Goal: Task Accomplishment & Management: Use online tool/utility

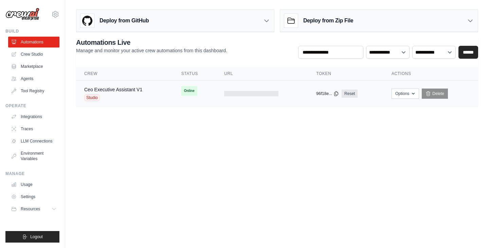
click at [236, 92] on div at bounding box center [251, 93] width 54 height 5
click at [108, 90] on link "Ceo Executive Assistant V1" at bounding box center [113, 89] width 58 height 5
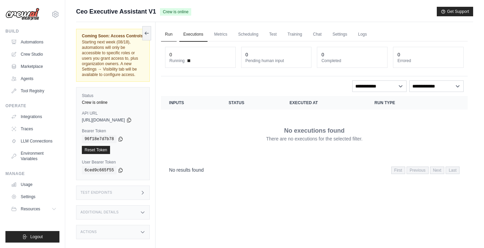
click at [176, 35] on link "Run" at bounding box center [169, 34] width 16 height 14
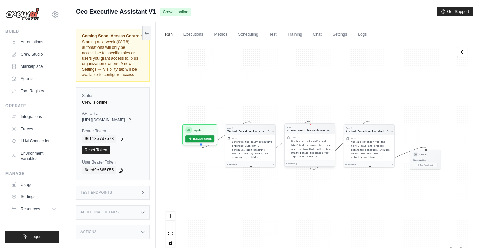
click at [314, 148] on span "Review unread emails and highlight or summarize those needing immediate attenti…" at bounding box center [311, 149] width 40 height 18
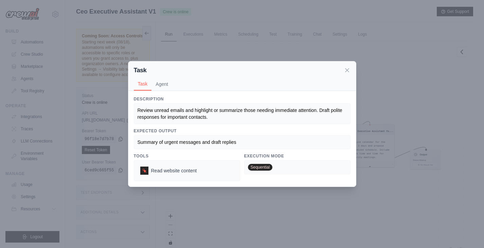
click at [228, 109] on span "Review unread emails and highlight or summarize those needing immediate attenti…" at bounding box center [240, 114] width 206 height 12
click at [222, 114] on div "Review unread emails and highlight or summarize those needing immediate attenti…" at bounding box center [241, 114] width 209 height 14
click at [206, 118] on span "Review unread emails and highlight or summarize those needing immediate attenti…" at bounding box center [240, 114] width 206 height 12
click at [159, 87] on button "Agent" at bounding box center [161, 83] width 21 height 13
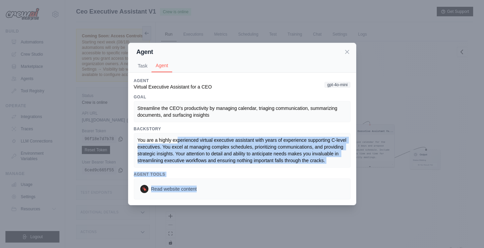
drag, startPoint x: 180, startPoint y: 143, endPoint x: 221, endPoint y: 177, distance: 53.4
click at [221, 177] on div "Agent Virtual Executive Assistant for a CEO gpt-4o-mini Goal Streamline the CEO…" at bounding box center [242, 138] width 217 height 121
click at [227, 155] on span "You are a highly experienced virtual executive assistant with years of experien…" at bounding box center [242, 150] width 210 height 26
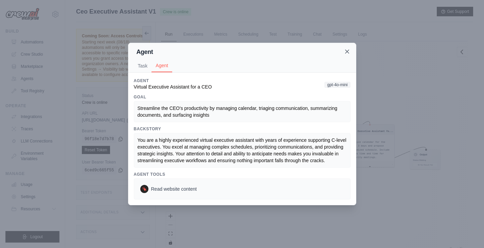
click at [348, 52] on icon at bounding box center [346, 51] width 7 height 7
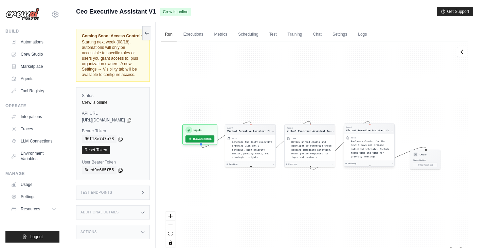
click at [371, 150] on span "Analyze calendar for the next 3 days and propose optimized schedule. Include fo…" at bounding box center [370, 149] width 39 height 18
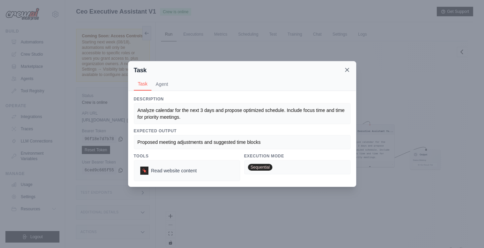
click at [347, 68] on icon at bounding box center [346, 70] width 7 height 7
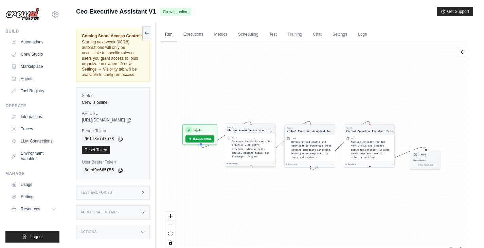
click at [252, 148] on span "Generate the daily executive briefing with today's schedule, high-priority emai…" at bounding box center [252, 149] width 40 height 18
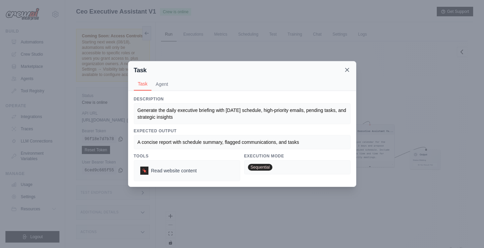
click at [349, 70] on icon at bounding box center [346, 70] width 7 height 7
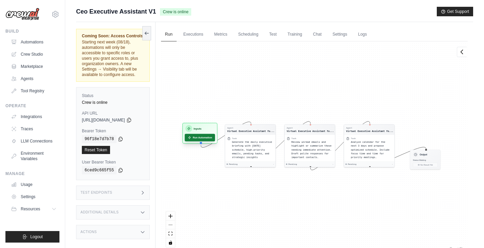
click at [215, 136] on button "Run Automation" at bounding box center [200, 137] width 30 height 7
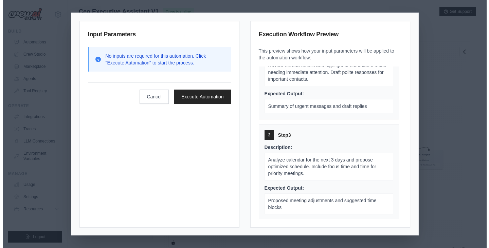
scroll to position [138, 0]
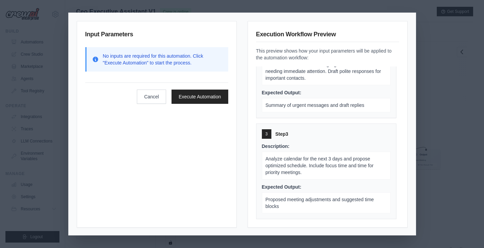
click at [447, 81] on div "Input Parameters No inputs are required for this automation. Click "Execute Aut…" at bounding box center [242, 124] width 484 height 248
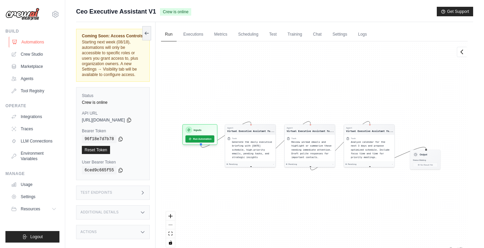
click at [41, 43] on link "Automations" at bounding box center [34, 42] width 51 height 11
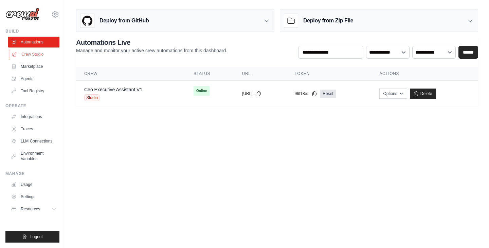
click at [40, 54] on link "Crew Studio" at bounding box center [34, 54] width 51 height 11
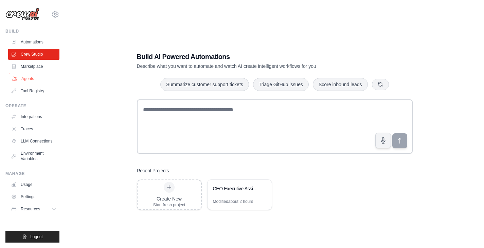
click at [36, 74] on link "Agents" at bounding box center [34, 78] width 51 height 11
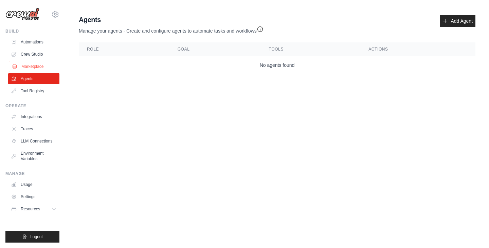
click at [36, 66] on link "Marketplace" at bounding box center [34, 66] width 51 height 11
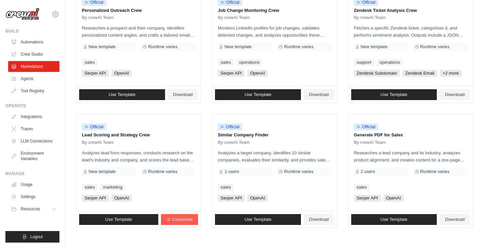
scroll to position [373, 0]
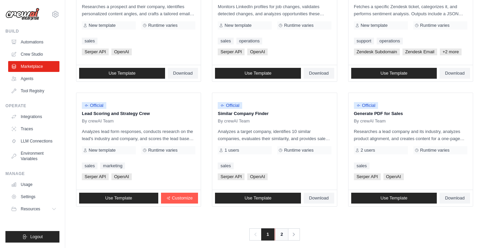
click at [278, 235] on link "2" at bounding box center [282, 234] width 14 height 12
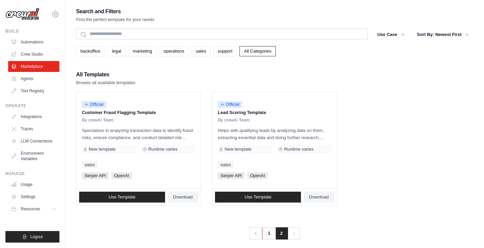
click at [265, 235] on link "1" at bounding box center [269, 233] width 14 height 12
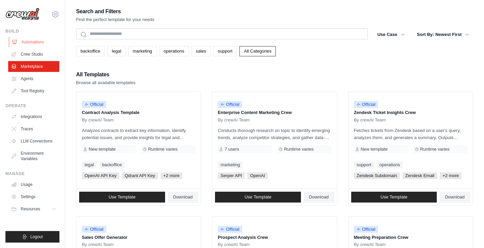
click at [36, 43] on link "Automations" at bounding box center [34, 42] width 51 height 11
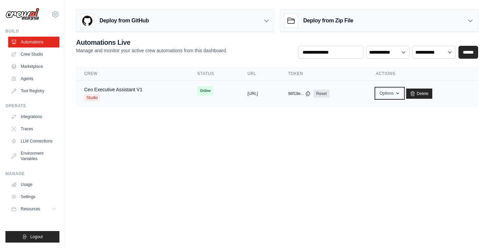
click at [403, 91] on button "Options" at bounding box center [389, 93] width 27 height 10
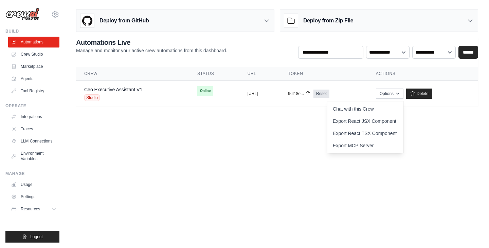
click at [313, 130] on body "jakhcal@gmail.com Settings Build Automations Crew Studio" at bounding box center [244, 124] width 489 height 248
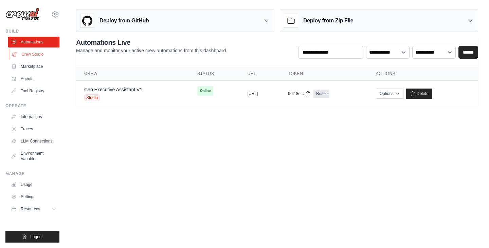
click at [43, 59] on link "Crew Studio" at bounding box center [34, 54] width 51 height 11
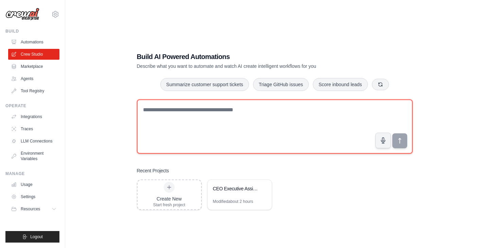
click at [231, 135] on textarea at bounding box center [275, 126] width 276 height 54
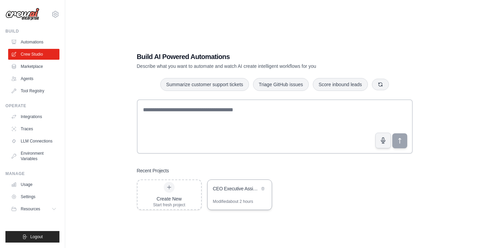
click at [246, 187] on div "CEO Executive Assistant" at bounding box center [236, 188] width 46 height 7
click at [176, 191] on div "Create New Start fresh project" at bounding box center [169, 195] width 32 height 26
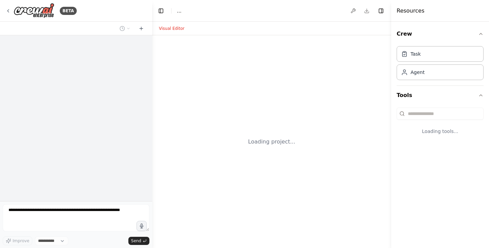
select select "****"
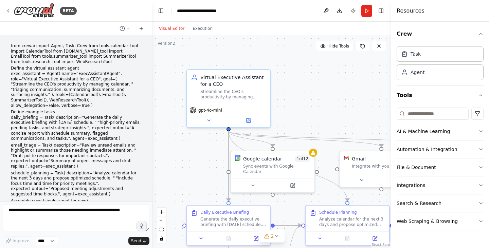
scroll to position [807, 0]
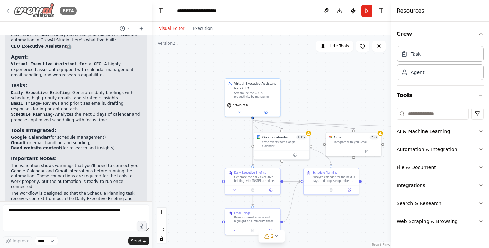
click at [10, 8] on icon at bounding box center [7, 10] width 5 height 5
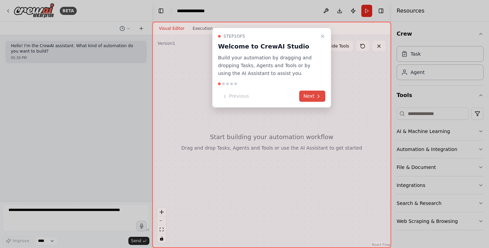
click at [305, 96] on button "Next" at bounding box center [312, 96] width 26 height 11
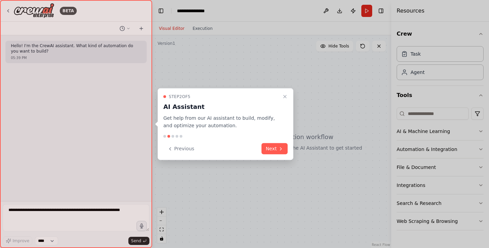
drag, startPoint x: 280, startPoint y: 149, endPoint x: 277, endPoint y: 143, distance: 6.6
click at [280, 149] on icon at bounding box center [280, 148] width 5 height 5
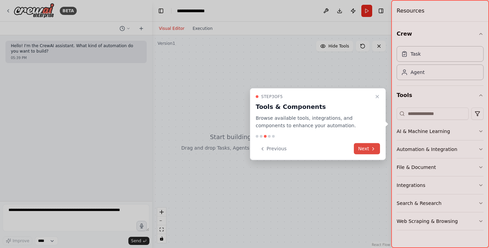
click at [371, 152] on button "Next" at bounding box center [367, 148] width 26 height 11
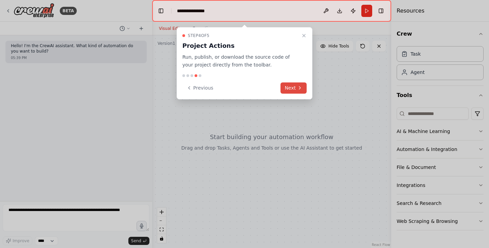
click at [299, 88] on icon at bounding box center [299, 87] width 5 height 5
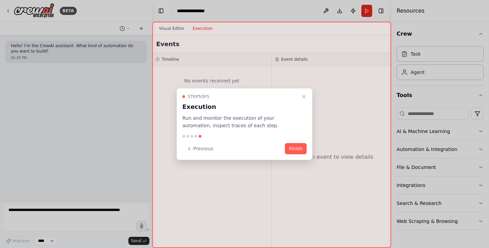
click at [292, 148] on button "Finish" at bounding box center [296, 148] width 22 height 11
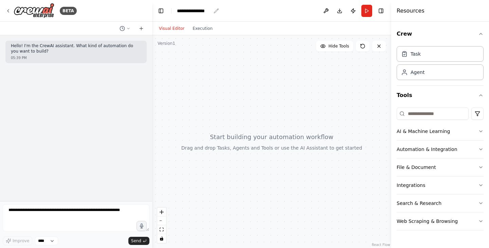
click at [203, 12] on div "**********" at bounding box center [194, 10] width 34 height 7
click at [203, 10] on div "**********" at bounding box center [202, 10] width 51 height 7
click at [227, 84] on div at bounding box center [271, 141] width 239 height 213
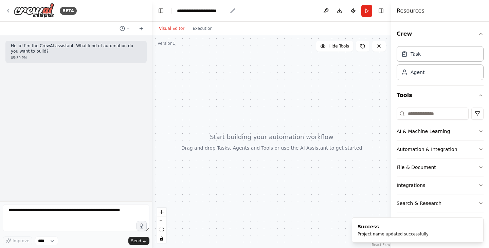
click at [211, 10] on div "**********" at bounding box center [202, 10] width 50 height 7
click at [262, 114] on div at bounding box center [271, 141] width 239 height 213
click at [264, 91] on div at bounding box center [271, 141] width 239 height 213
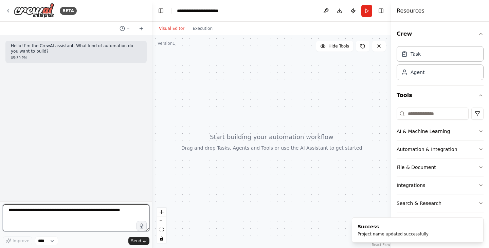
click at [90, 211] on textarea at bounding box center [76, 217] width 147 height 27
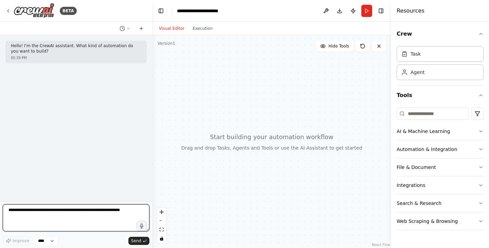
click at [51, 212] on textarea at bounding box center [76, 217] width 147 height 27
paste textarea "**********"
type textarea "**********"
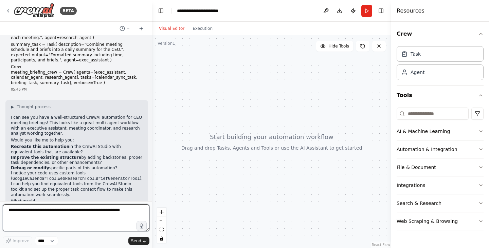
scroll to position [208, 0]
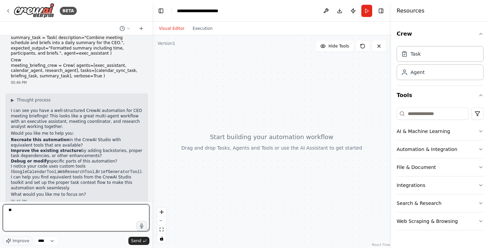
type textarea "***"
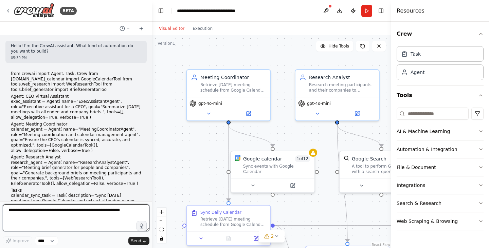
scroll to position [0, 0]
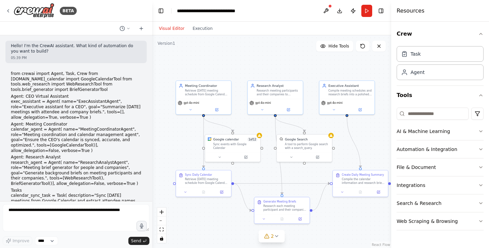
drag, startPoint x: 338, startPoint y: 168, endPoint x: 344, endPoint y: 148, distance: 20.8
click at [344, 148] on div ".deletable-edge-delete-btn { width: 20px; height: 20px; border: 0px solid #ffff…" at bounding box center [271, 141] width 239 height 213
click at [279, 239] on icon at bounding box center [276, 235] width 5 height 5
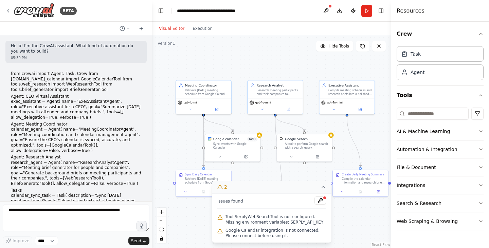
click at [319, 171] on div ".deletable-edge-delete-btn { width: 20px; height: 20px; border: 0px solid #ffff…" at bounding box center [271, 141] width 239 height 213
click at [323, 189] on icon at bounding box center [322, 186] width 5 height 5
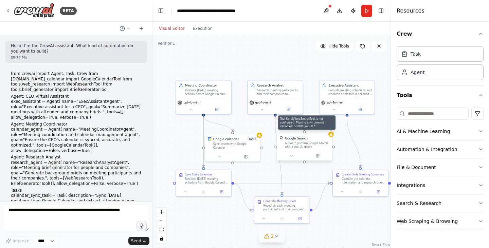
click at [330, 135] on icon at bounding box center [330, 134] width 3 height 3
click at [319, 156] on icon at bounding box center [318, 156] width 4 height 4
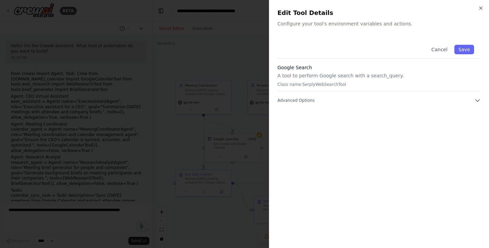
click at [332, 84] on p "Class name: SerplyWebSearchTool" at bounding box center [378, 84] width 203 height 5
copy p "SerplyWebSearchTool"
click at [478, 7] on div "Close Edit Tool Details Configure your tool's environment variables and actions…" at bounding box center [379, 124] width 220 height 248
click at [481, 8] on icon "button" at bounding box center [480, 8] width 3 height 3
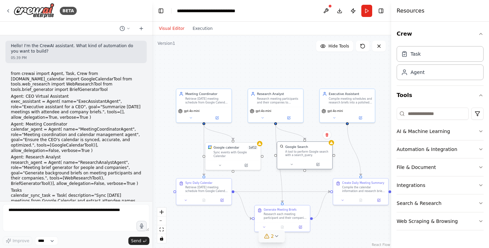
drag, startPoint x: 304, startPoint y: 164, endPoint x: 305, endPoint y: 172, distance: 8.5
click at [305, 172] on div ".deletable-edge-delete-btn { width: 20px; height: 20px; border: 0px solid #ffff…" at bounding box center [271, 141] width 239 height 213
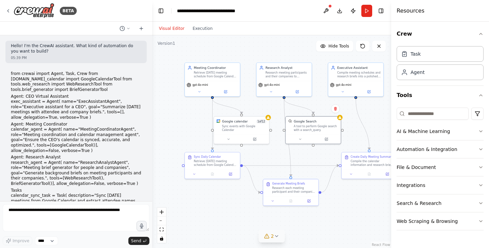
drag, startPoint x: 305, startPoint y: 187, endPoint x: 315, endPoint y: 148, distance: 40.9
click at [315, 155] on div ".deletable-edge-delete-btn { width: 20px; height: 20px; border: 0px solid #ffff…" at bounding box center [271, 141] width 239 height 213
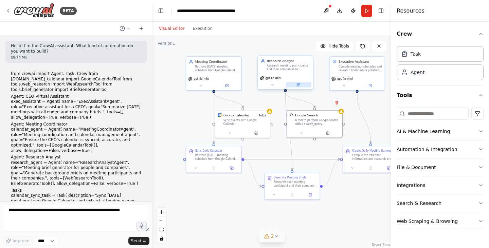
click at [298, 86] on icon at bounding box center [298, 84] width 3 height 3
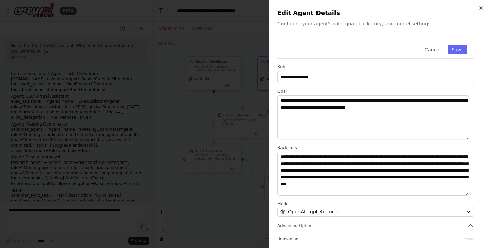
scroll to position [34, 0]
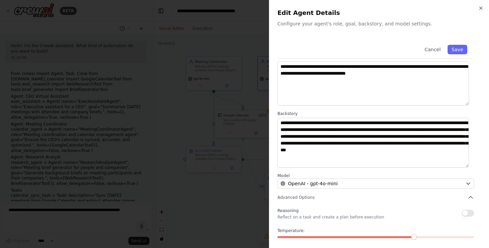
drag, startPoint x: 466, startPoint y: 160, endPoint x: 465, endPoint y: 170, distance: 9.6
click at [465, 168] on textarea "**********" at bounding box center [372, 143] width 191 height 50
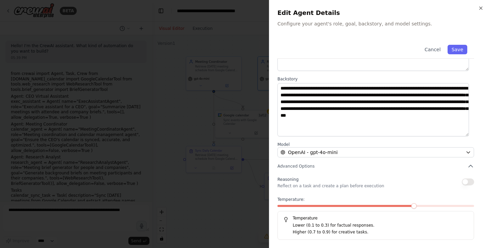
scroll to position [0, 0]
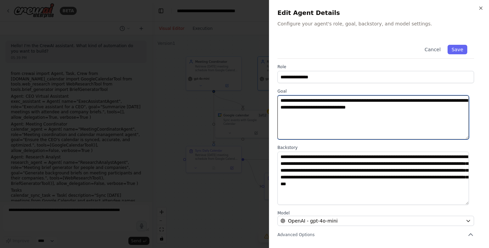
click at [391, 116] on textarea "**********" at bounding box center [372, 117] width 191 height 44
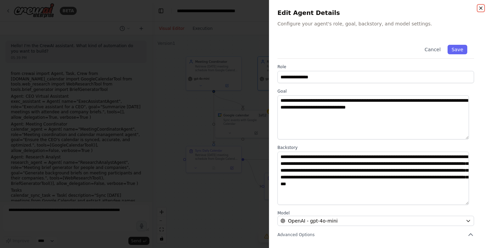
click at [481, 8] on icon "button" at bounding box center [480, 7] width 5 height 5
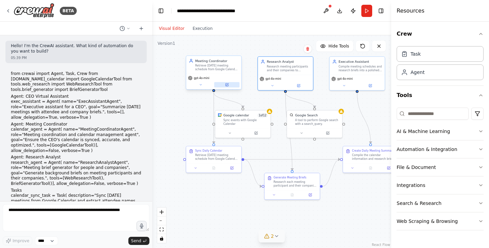
click at [228, 86] on icon at bounding box center [226, 84] width 3 height 3
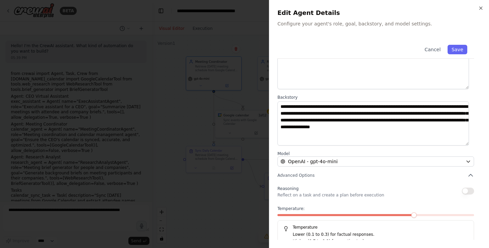
scroll to position [59, 0]
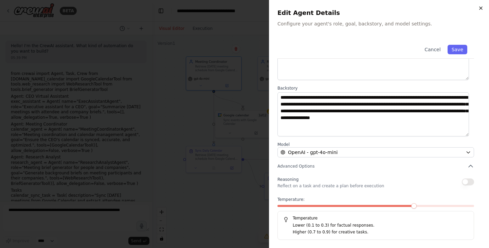
click at [481, 6] on icon "button" at bounding box center [480, 7] width 5 height 5
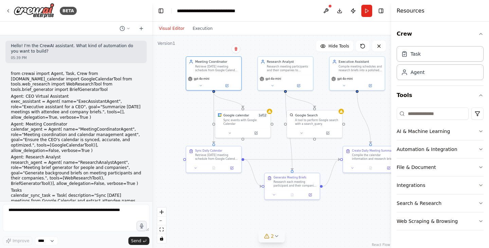
click at [374, 124] on div ".deletable-edge-delete-btn { width: 20px; height: 20px; border: 0px solid #ffff…" at bounding box center [271, 141] width 239 height 213
click at [382, 14] on button "Toggle Right Sidebar" at bounding box center [381, 11] width 10 height 10
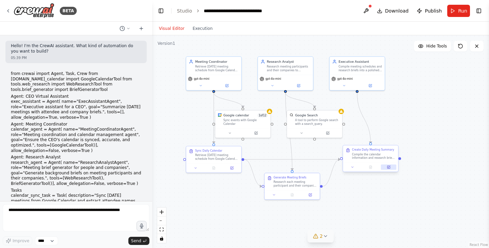
click at [389, 166] on icon at bounding box center [389, 167] width 2 height 2
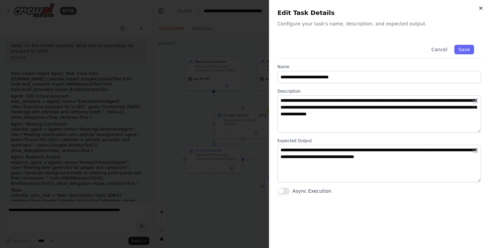
click at [481, 10] on icon "button" at bounding box center [480, 7] width 5 height 5
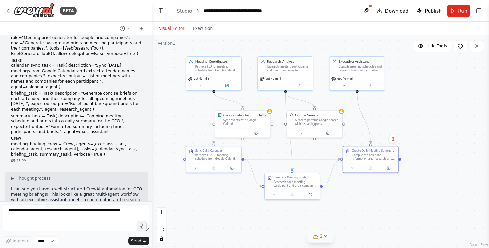
scroll to position [170, 0]
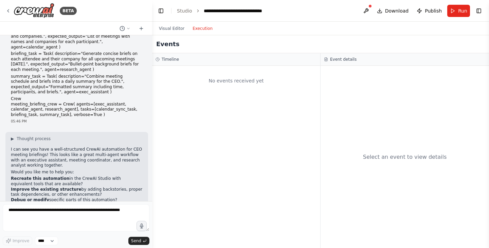
click at [198, 25] on button "Execution" at bounding box center [202, 28] width 28 height 8
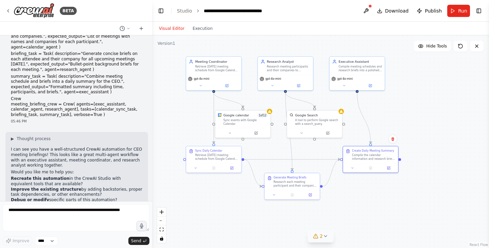
click at [169, 28] on button "Visual Editor" at bounding box center [172, 28] width 34 height 8
click at [453, 8] on button "Run" at bounding box center [458, 11] width 23 height 12
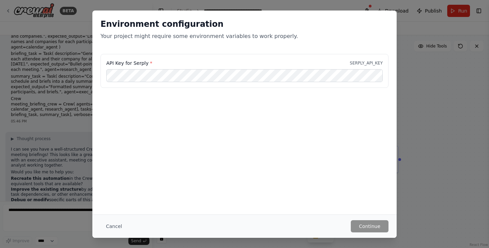
click at [141, 67] on div "API Key for Serply * SERPLY_API_KEY" at bounding box center [244, 71] width 288 height 34
click at [115, 225] on button "Cancel" at bounding box center [113, 226] width 27 height 12
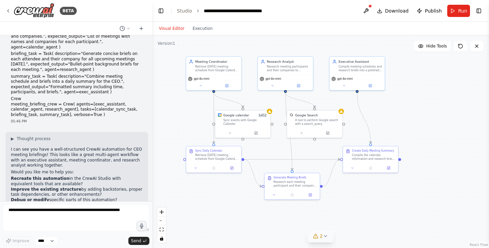
scroll to position [339, 0]
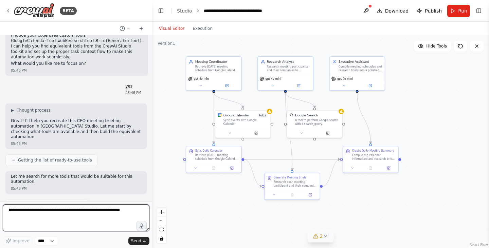
click at [69, 225] on textarea at bounding box center [76, 217] width 147 height 27
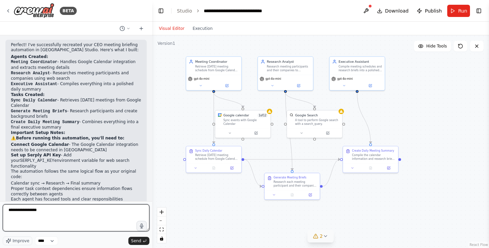
scroll to position [784, 0]
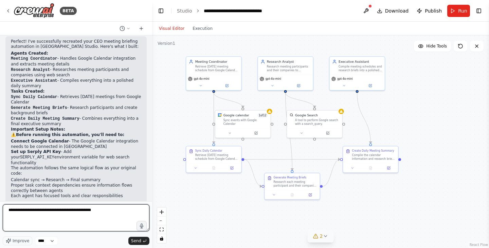
click at [80, 211] on textarea "**********" at bounding box center [76, 217] width 147 height 27
click at [107, 214] on textarea "**********" at bounding box center [76, 217] width 147 height 27
type textarea "**********"
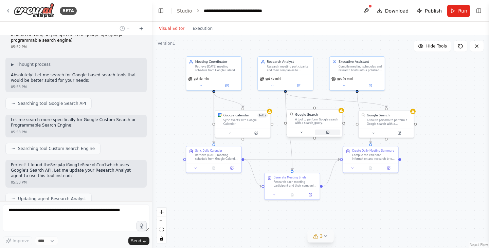
scroll to position [1022, 0]
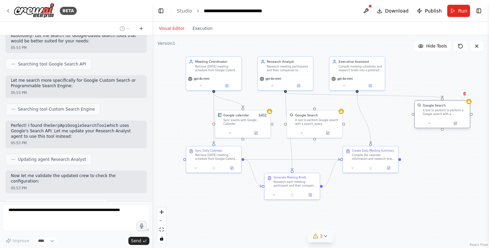
drag, startPoint x: 395, startPoint y: 116, endPoint x: 450, endPoint y: 107, distance: 55.7
click at [450, 107] on div "Google Search" at bounding box center [445, 106] width 44 height 4
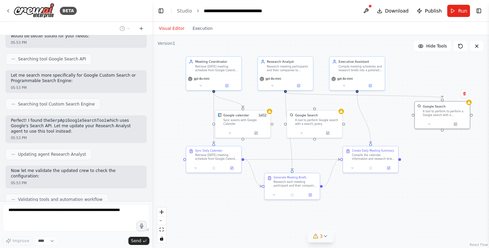
scroll to position [1061, 0]
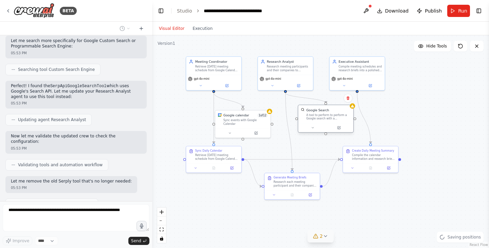
drag, startPoint x: 330, startPoint y: 117, endPoint x: 339, endPoint y: 114, distance: 9.8
click at [339, 114] on div "A tool to perform to perform a Google search with a search_query." at bounding box center [328, 116] width 44 height 7
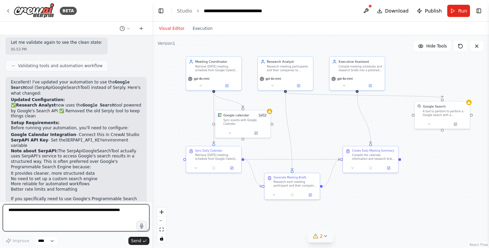
scroll to position [1244, 0]
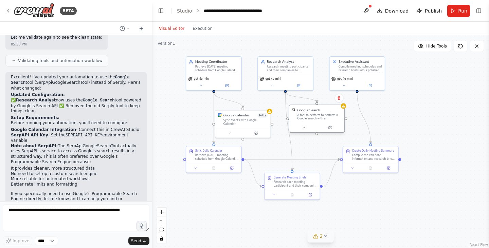
drag, startPoint x: 450, startPoint y: 107, endPoint x: 326, endPoint y: 111, distance: 123.3
click at [326, 111] on div "Google Search" at bounding box center [319, 110] width 44 height 4
click at [329, 129] on icon at bounding box center [330, 128] width 3 height 3
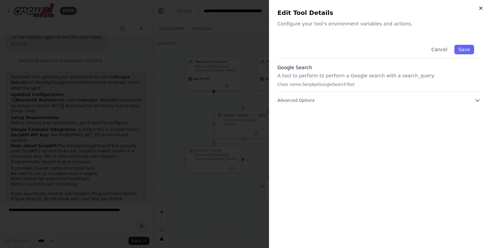
click at [480, 7] on icon "button" at bounding box center [480, 7] width 5 height 5
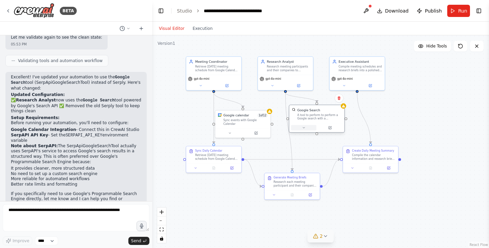
click at [303, 127] on icon at bounding box center [304, 128] width 4 height 4
click at [329, 167] on button "Advanced Options" at bounding box center [333, 168] width 81 height 4
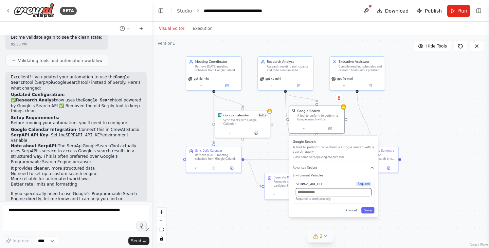
click at [327, 194] on input "text" at bounding box center [334, 192] width 76 height 8
click at [371, 168] on icon "button" at bounding box center [372, 167] width 3 height 1
click at [442, 102] on div ".deletable-edge-delete-btn { width: 20px; height: 20px; border: 0px solid #ffff…" at bounding box center [320, 141] width 337 height 213
click at [355, 180] on button "Cancel" at bounding box center [351, 177] width 16 height 6
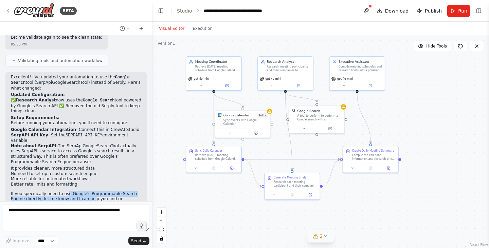
drag, startPoint x: 62, startPoint y: 157, endPoint x: 73, endPoint y: 159, distance: 10.7
click at [73, 191] on p "If you specifically need to use Google's Programmable Search Engine directly, l…" at bounding box center [76, 201] width 130 height 21
click at [70, 191] on p "If you specifically need to use Google's Programmable Search Engine directly, l…" at bounding box center [76, 201] width 130 height 21
drag, startPoint x: 64, startPoint y: 157, endPoint x: 135, endPoint y: 158, distance: 70.9
click at [135, 191] on p "If you specifically need to use Google's Programmable Search Engine directly, l…" at bounding box center [76, 201] width 130 height 21
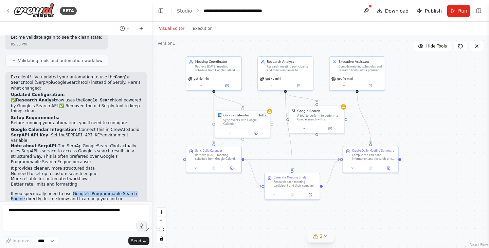
copy p "Google's Programmable Search Engine"
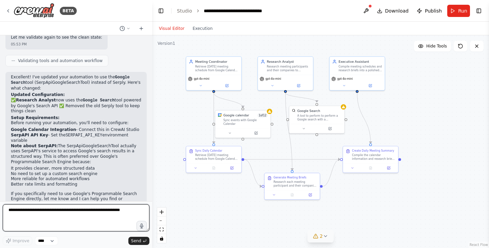
click at [100, 210] on textarea at bounding box center [76, 217] width 147 height 27
paste textarea "**********"
drag, startPoint x: 108, startPoint y: 211, endPoint x: 11, endPoint y: 210, distance: 97.7
click at [11, 211] on textarea "**********" at bounding box center [76, 217] width 147 height 27
click at [7, 209] on textarea "**********" at bounding box center [76, 217] width 147 height 27
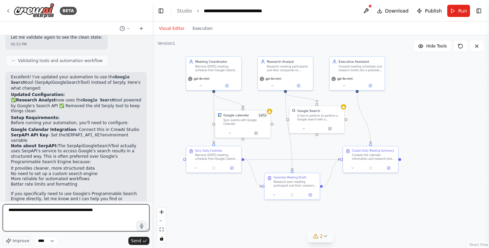
click at [111, 210] on textarea "**********" at bounding box center [76, 217] width 147 height 27
type textarea "**********"
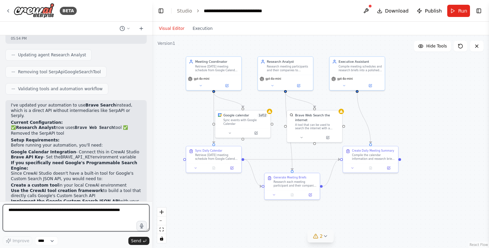
scroll to position [1677, 0]
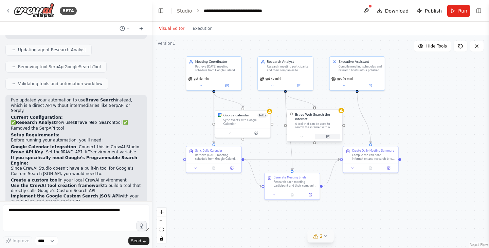
click at [331, 134] on button at bounding box center [327, 136] width 25 height 5
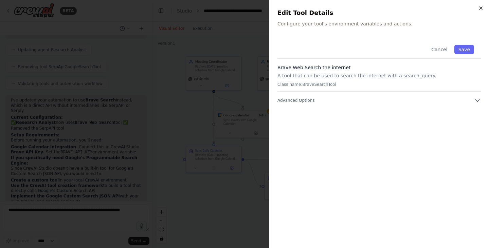
click at [480, 8] on icon "button" at bounding box center [480, 8] width 3 height 3
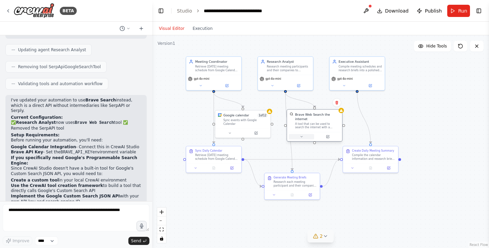
click at [303, 134] on button at bounding box center [300, 136] width 25 height 5
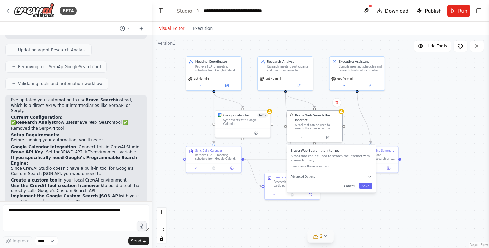
click at [324, 177] on div "Brave Web Search the internet A tool that can be used to search the internet wi…" at bounding box center [331, 169] width 89 height 48
click at [324, 174] on button "Advanced Options" at bounding box center [333, 176] width 81 height 4
click at [371, 174] on icon "button" at bounding box center [372, 176] width 4 height 4
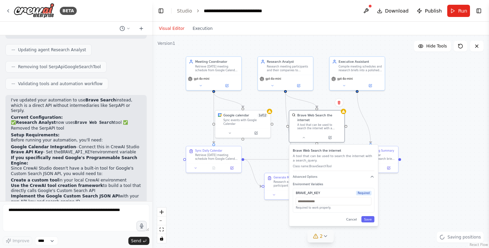
click at [322, 191] on div "BRAVE_API_KEY Required" at bounding box center [334, 193] width 76 height 4
click at [314, 191] on div "BRAVE_API_KEY" at bounding box center [308, 193] width 24 height 4
click at [311, 191] on div "BRAVE_API_KEY" at bounding box center [308, 193] width 24 height 4
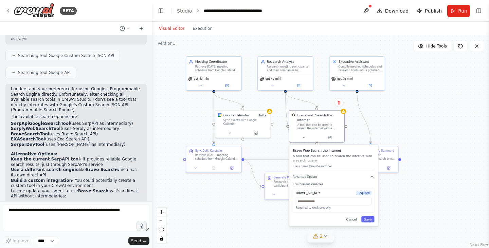
scroll to position [1473, 0]
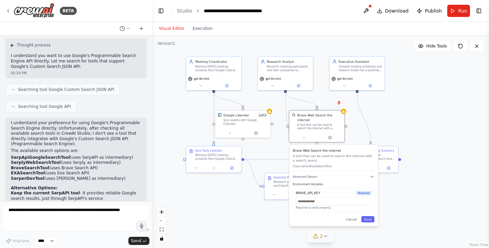
click at [263, 196] on div ".deletable-edge-delete-btn { width: 20px; height: 20px; border: 0px solid #ffff…" at bounding box center [320, 141] width 337 height 213
click at [356, 216] on button "Cancel" at bounding box center [351, 219] width 16 height 6
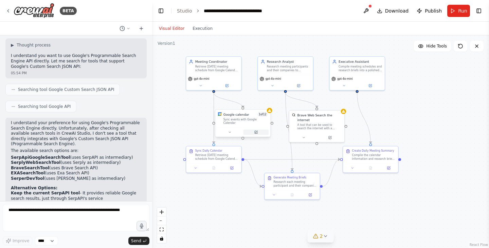
click at [252, 130] on button at bounding box center [255, 132] width 25 height 5
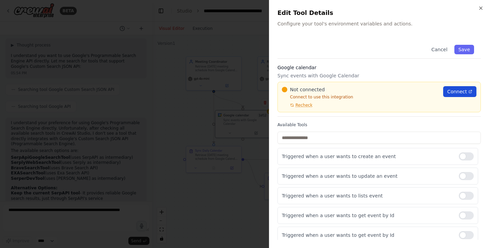
click at [451, 91] on span "Connect" at bounding box center [457, 91] width 20 height 7
click at [308, 104] on span "Recheck" at bounding box center [303, 104] width 17 height 5
click at [183, 109] on div at bounding box center [244, 124] width 489 height 248
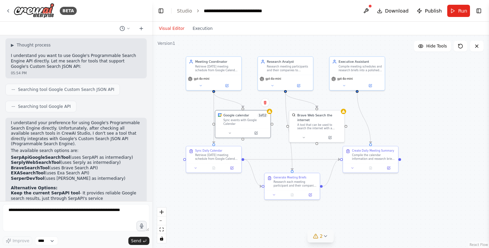
scroll to position [1677, 0]
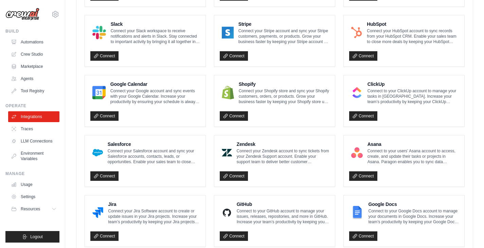
scroll to position [272, 0]
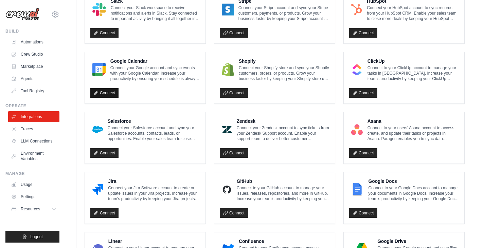
click at [109, 92] on link "Connect" at bounding box center [104, 93] width 28 height 10
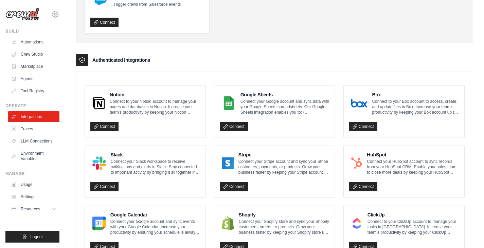
scroll to position [0, 0]
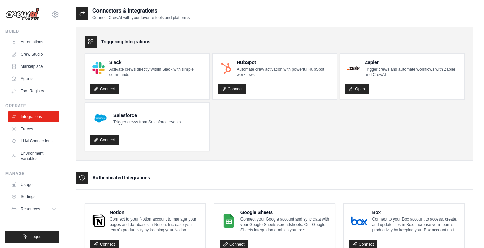
click at [56, 202] on ul "Usage Settings Resources Documentation Blog" at bounding box center [33, 196] width 51 height 35
click at [55, 206] on button "Resources" at bounding box center [34, 209] width 51 height 11
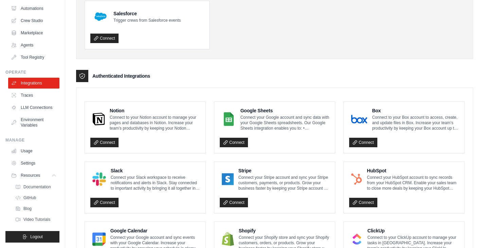
scroll to position [204, 0]
